Goal: Information Seeking & Learning: Learn about a topic

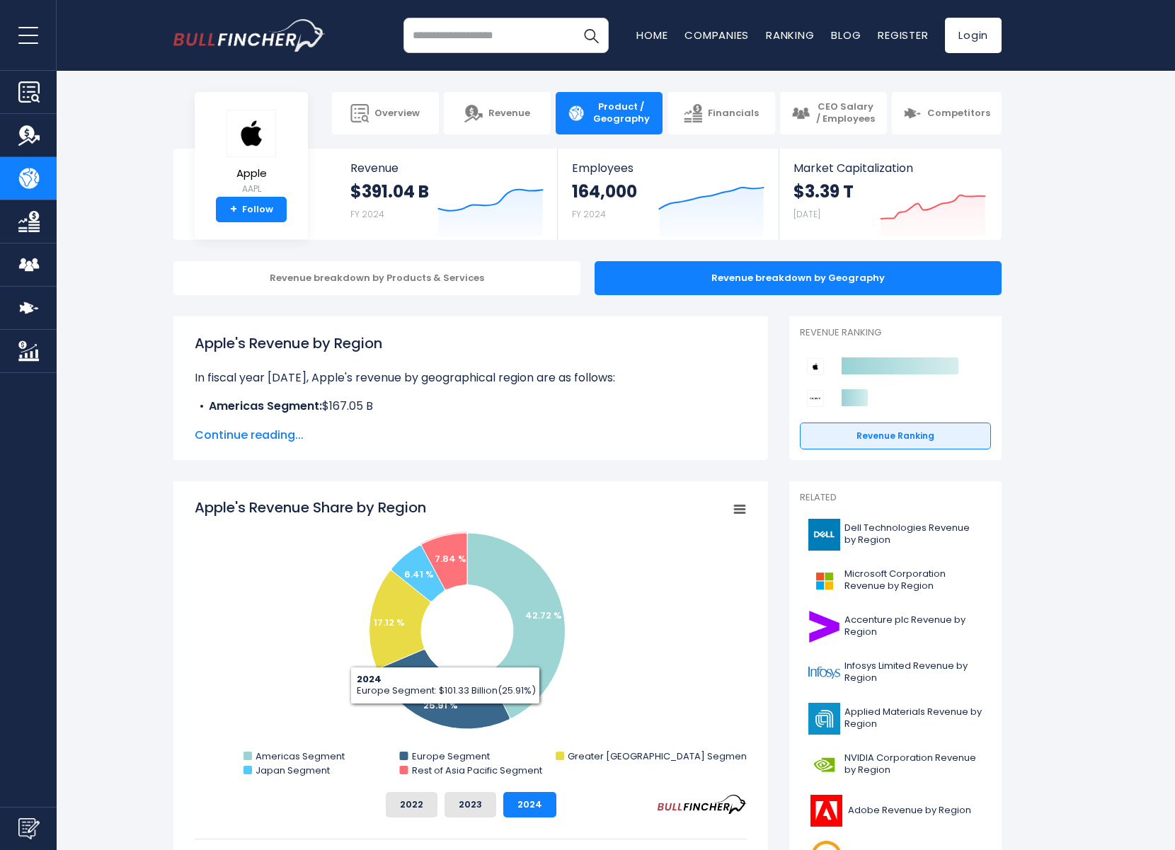
click at [486, 779] on rect "Apple's Revenue Share by Region" at bounding box center [471, 638] width 552 height 283
click at [485, 793] on button "2023" at bounding box center [470, 804] width 52 height 25
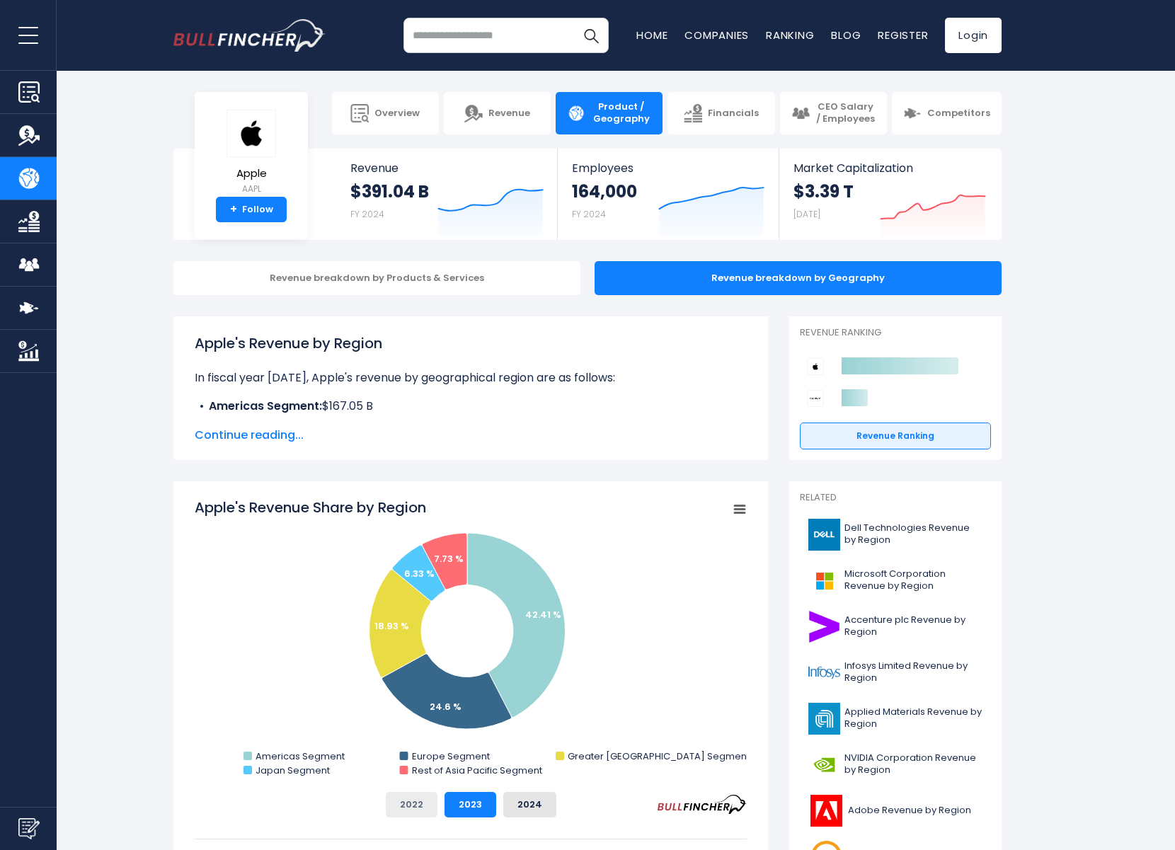
click at [407, 812] on button "2022" at bounding box center [412, 804] width 52 height 25
click at [485, 807] on button "2023" at bounding box center [470, 804] width 52 height 25
click at [558, 806] on div "2022 2023 2024" at bounding box center [471, 804] width 552 height 25
click at [543, 807] on button "2024" at bounding box center [529, 804] width 53 height 25
click at [472, 811] on button "2023" at bounding box center [470, 804] width 52 height 25
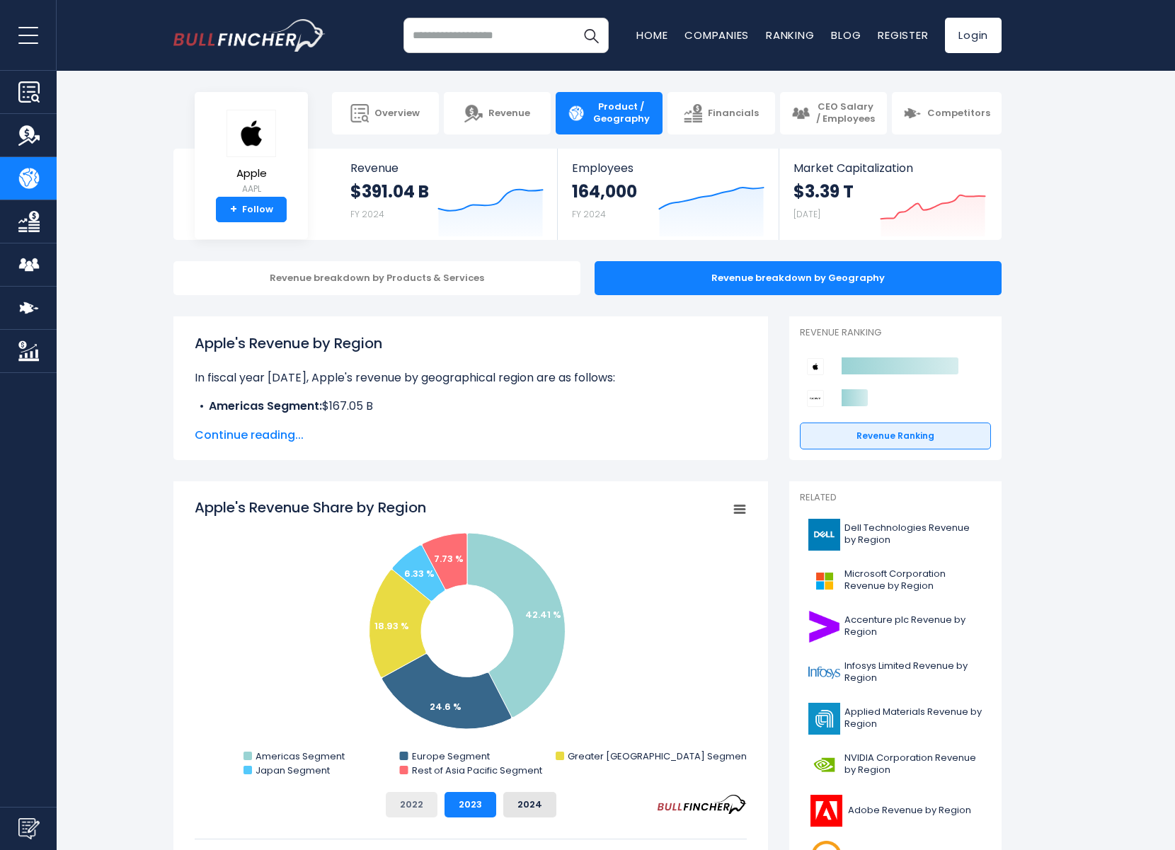
click at [418, 803] on button "2022" at bounding box center [412, 804] width 52 height 25
click at [485, 797] on button "2023" at bounding box center [470, 804] width 52 height 25
click at [572, 797] on div "2022 2023 2024" at bounding box center [471, 804] width 552 height 25
click at [540, 805] on button "2024" at bounding box center [529, 804] width 53 height 25
click at [473, 809] on button "2023" at bounding box center [470, 804] width 52 height 25
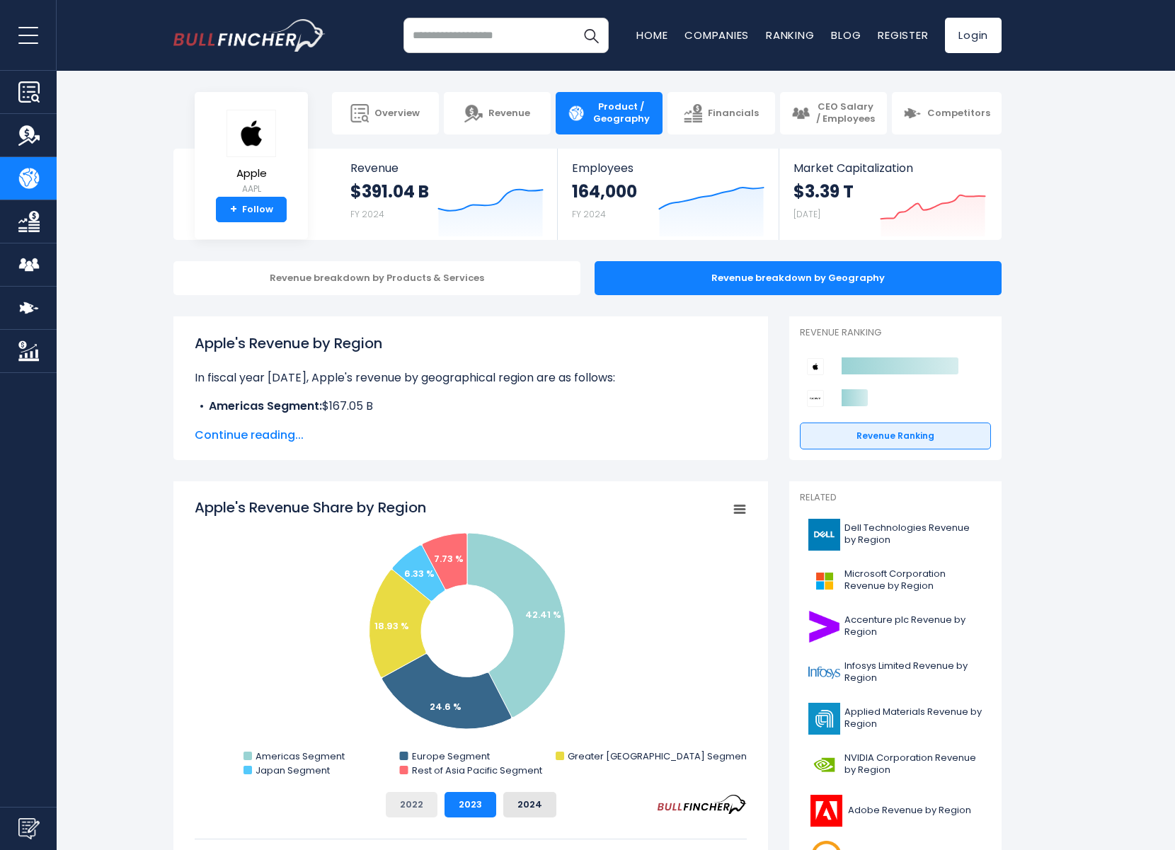
click at [397, 798] on button "2022" at bounding box center [412, 804] width 52 height 25
click at [456, 803] on button "2023" at bounding box center [470, 804] width 52 height 25
click at [523, 796] on button "2024" at bounding box center [529, 804] width 53 height 25
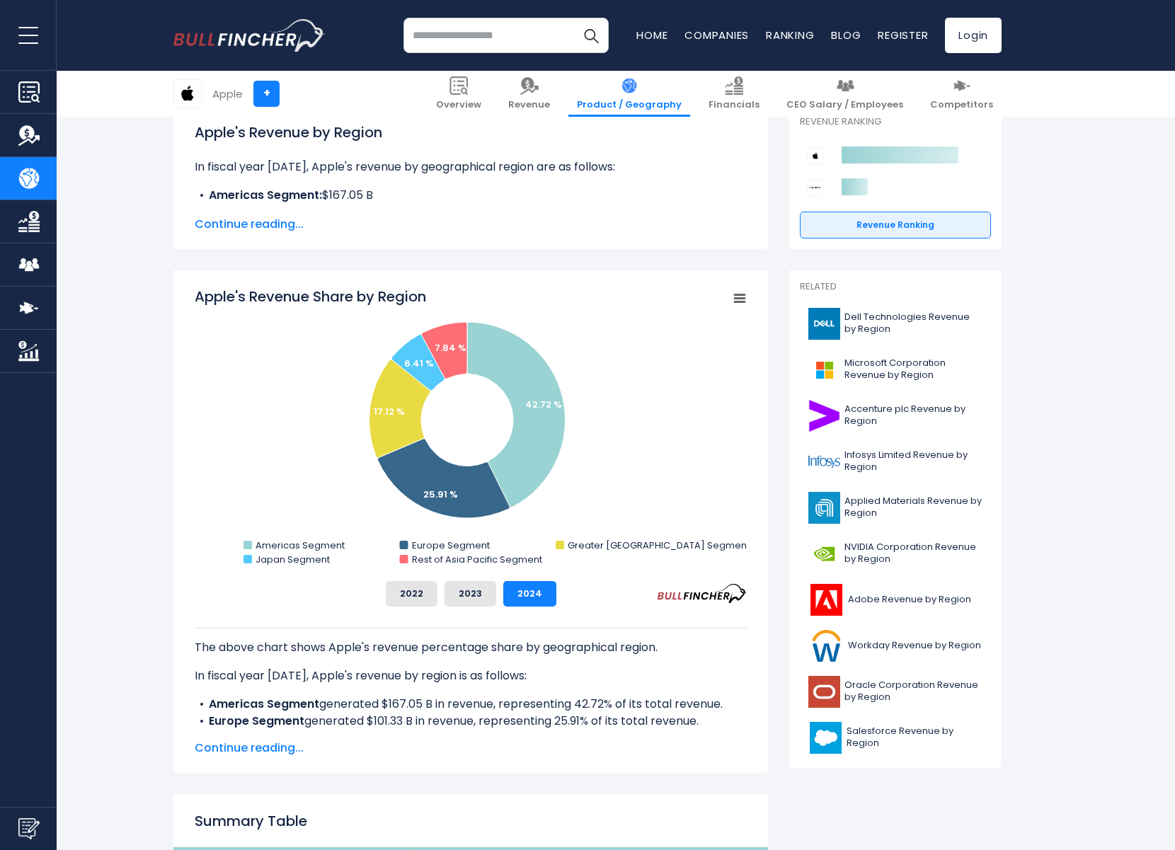
scroll to position [212, 0]
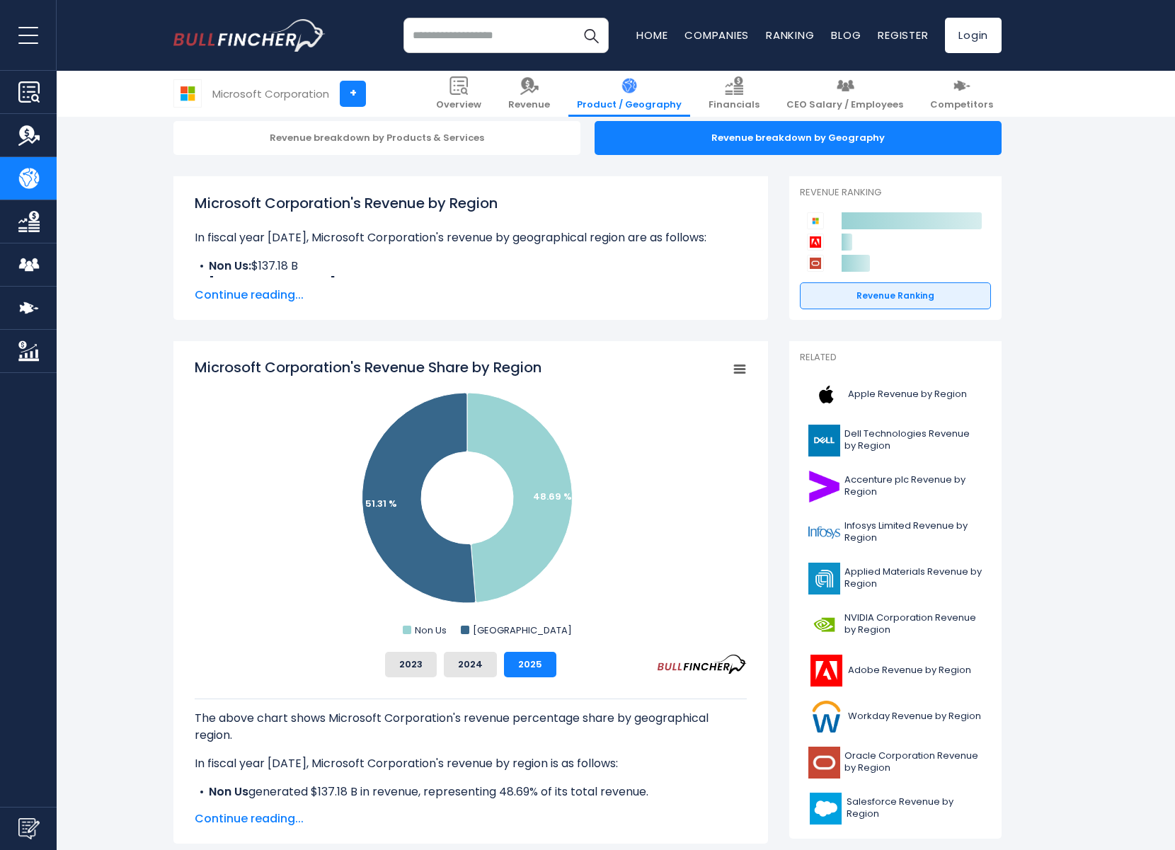
scroll to position [142, 0]
